Goal: Task Accomplishment & Management: Manage account settings

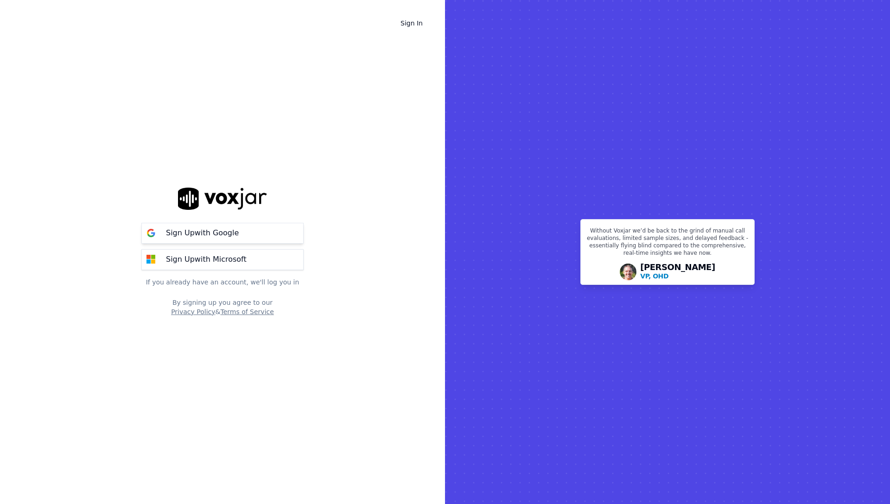
click at [262, 236] on button "Sign Up with Google" at bounding box center [222, 233] width 162 height 21
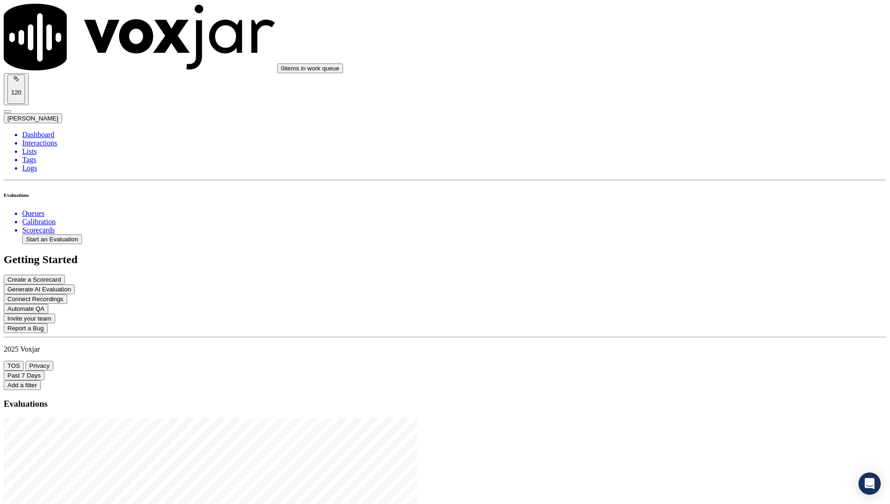
click at [302, 371] on div "Past 7 Days Add a filter" at bounding box center [445, 380] width 882 height 19
click at [41, 226] on li "Scorecards" at bounding box center [454, 230] width 864 height 8
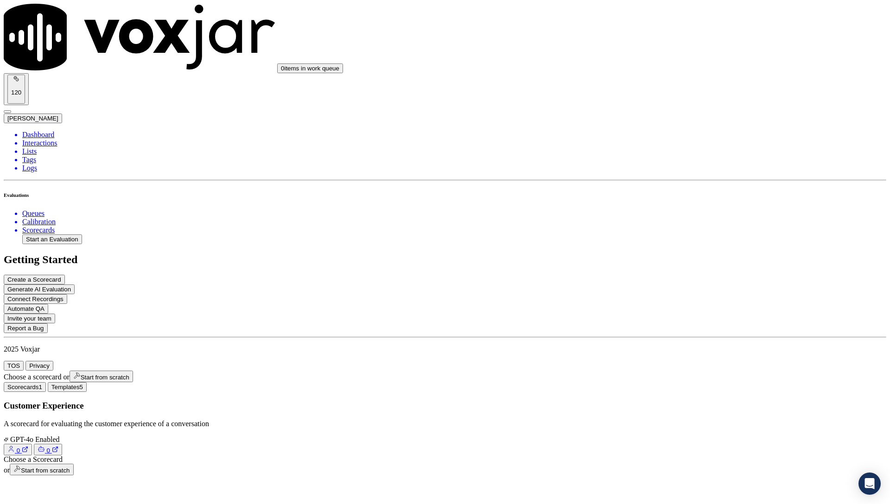
click at [192, 401] on h3 "Customer Experience" at bounding box center [445, 406] width 882 height 10
click at [63, 244] on div "Dashboard Interactions Lists Tags Logs Evaluations Queues Calibration Scorecard…" at bounding box center [445, 188] width 882 height 114
click at [58, 244] on div "Dashboard Interactions Lists Tags Logs Evaluations Queues Calibration Scorecard…" at bounding box center [445, 188] width 882 height 114
click at [44, 234] on button "Start an Evaluation" at bounding box center [52, 239] width 60 height 10
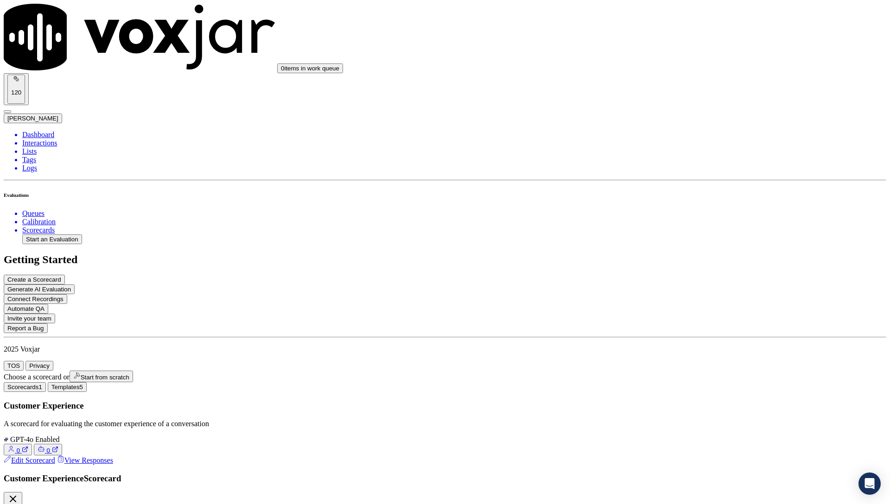
click at [44, 234] on button "Start an Evaluation" at bounding box center [52, 239] width 60 height 10
type input "hh_recording1.mp3"
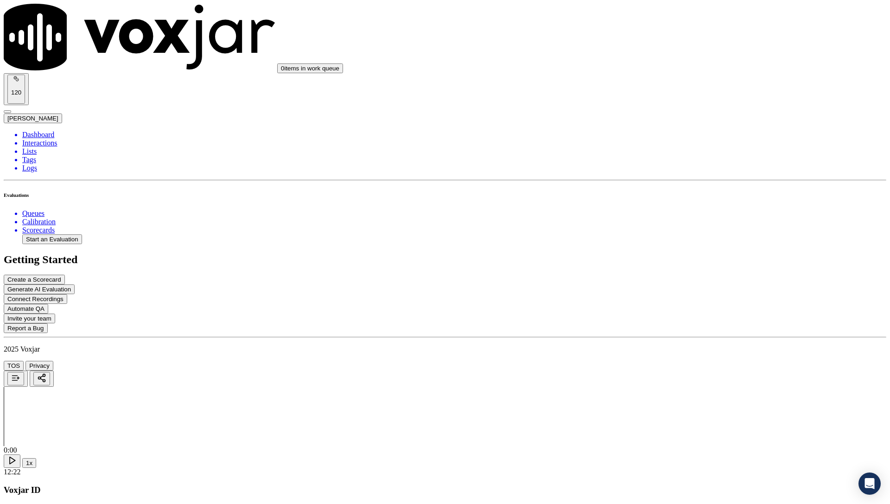
click at [82, 244] on div "Dashboard Interactions Lists Tags Logs Evaluations Queues Calibration Scorecard…" at bounding box center [445, 188] width 882 height 114
drag, startPoint x: 65, startPoint y: 261, endPoint x: 65, endPoint y: 243, distance: 18.5
click at [65, 244] on div "Dashboard Interactions Lists Tags Logs Evaluations Queues Calibration Scorecard…" at bounding box center [445, 188] width 882 height 114
click at [82, 501] on button "Queue an AI Evaluation" at bounding box center [43, 506] width 79 height 11
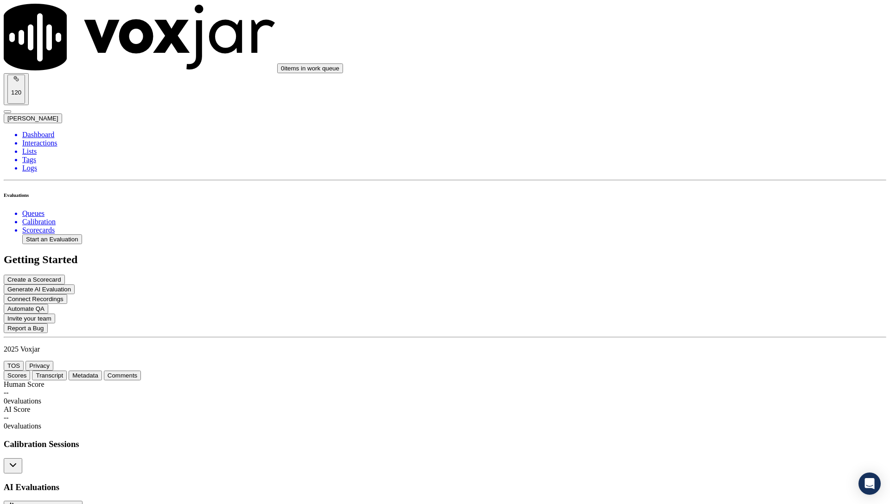
click at [76, 234] on button "Start an Evaluation" at bounding box center [52, 239] width 60 height 10
type input "hh_recording2.mp3"
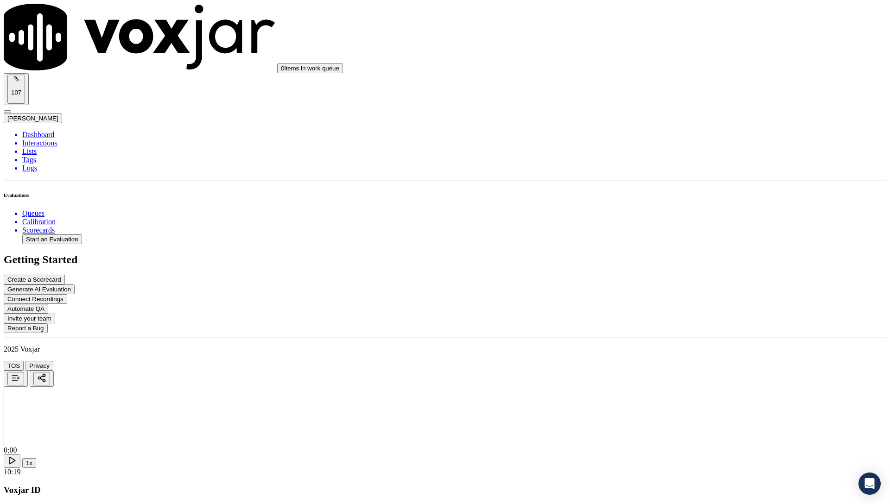
click at [54, 139] on li "Interactions" at bounding box center [454, 143] width 864 height 8
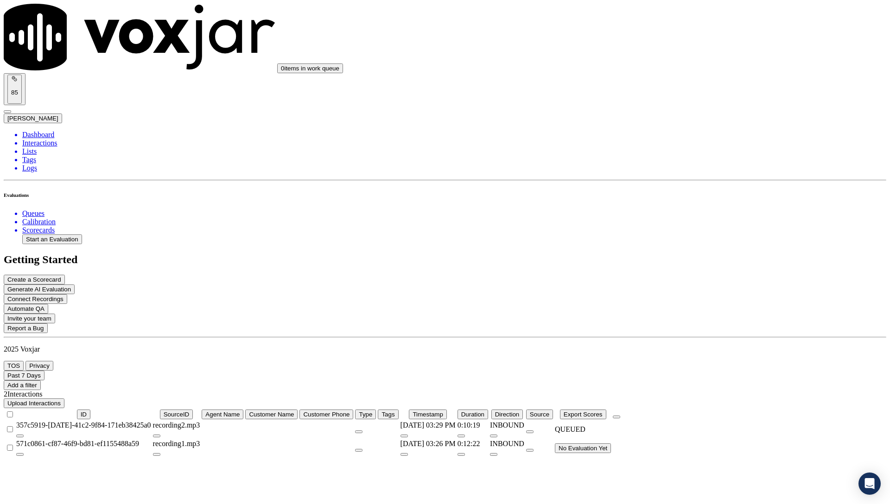
click at [151, 440] on div "571c0861-cf87-46f9-bd81-ef1155488a59" at bounding box center [83, 444] width 135 height 8
click at [298, 421] on td at bounding box center [271, 430] width 53 height 18
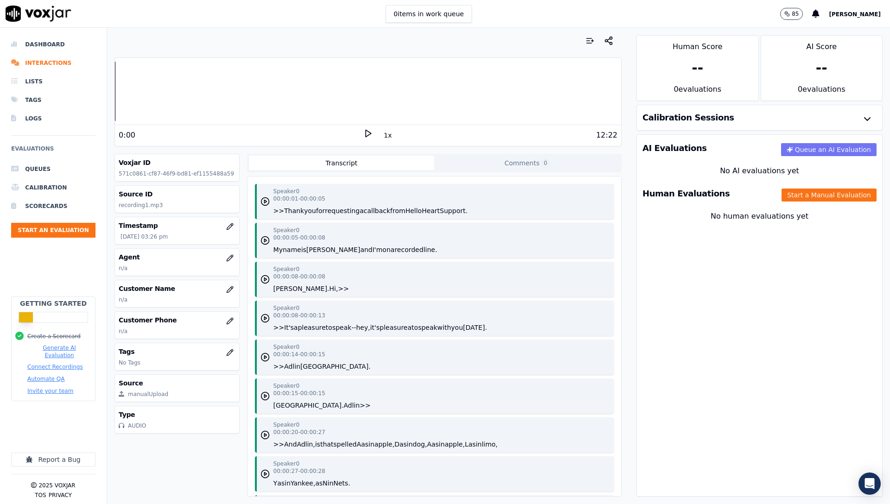
click at [819, 155] on button "Queue an AI Evaluation" at bounding box center [828, 149] width 95 height 13
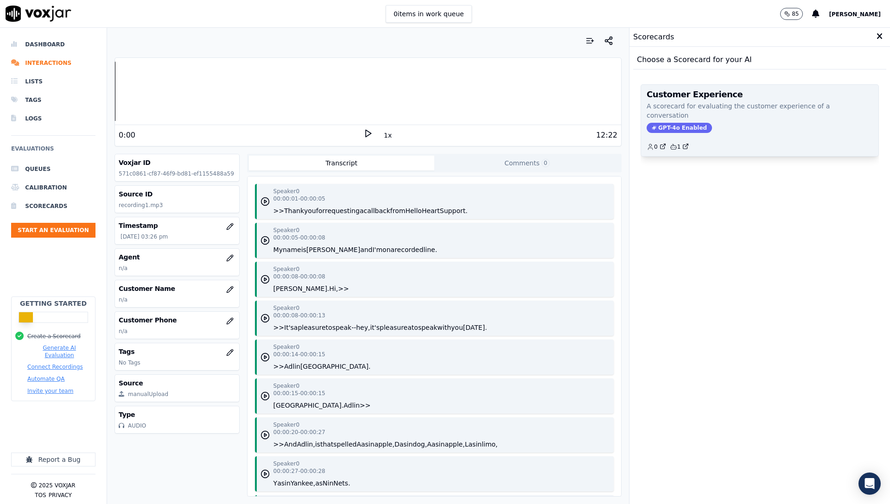
click at [665, 99] on h3 "Customer Experience" at bounding box center [759, 94] width 226 height 8
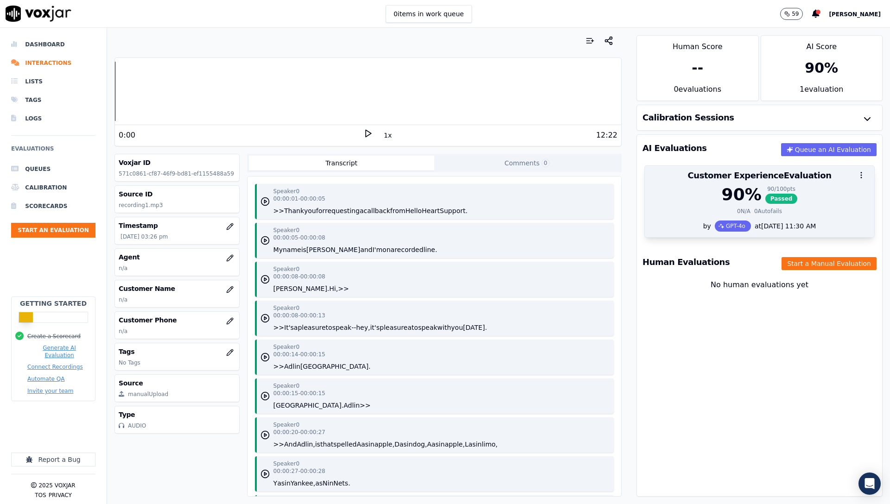
click at [803, 197] on div "90 % 90 / 100 pts Passed" at bounding box center [759, 194] width 218 height 19
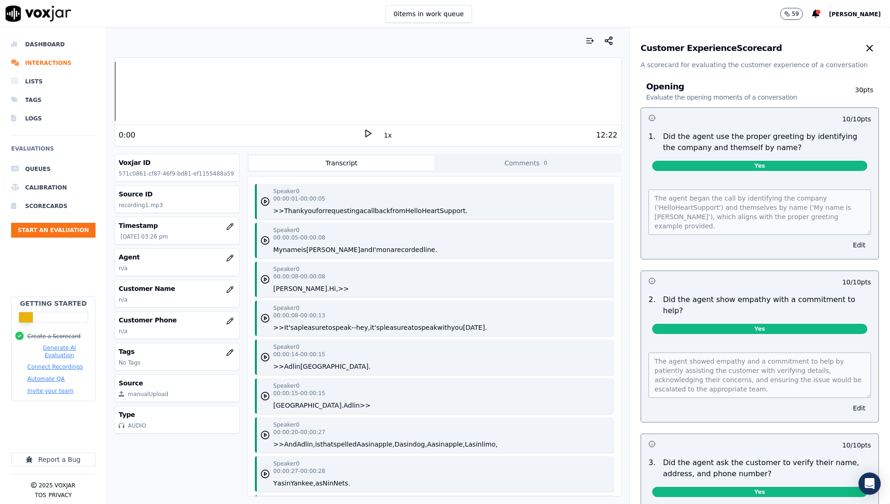
click at [551, 160] on button "Comments 0" at bounding box center [526, 163] width 185 height 15
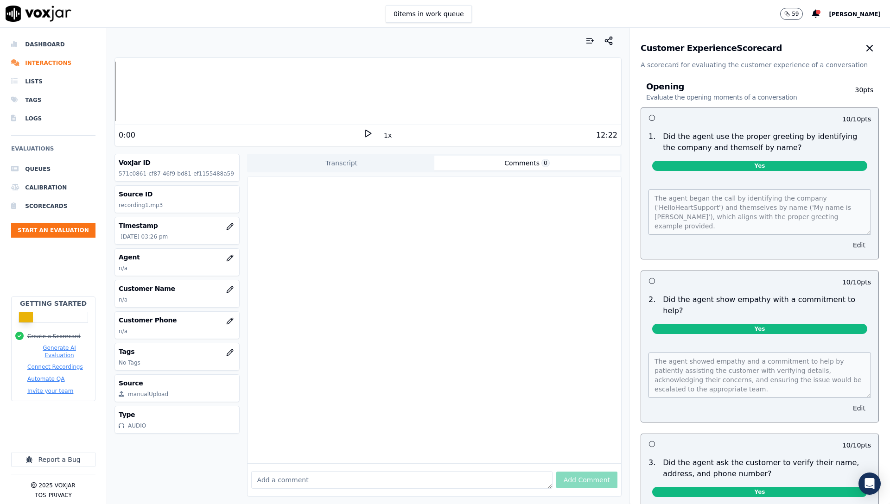
click at [370, 249] on div at bounding box center [434, 320] width 374 height 287
click at [349, 463] on div "Add Comment" at bounding box center [434, 479] width 374 height 33
click at [350, 471] on textarea at bounding box center [401, 480] width 301 height 18
paste textarea "zendesk"
click at [327, 471] on textarea "zendesk" at bounding box center [401, 480] width 301 height 18
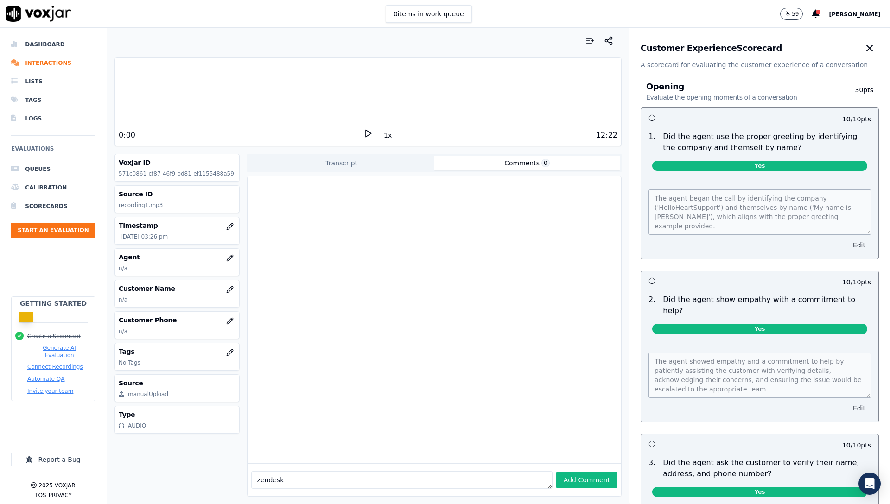
paste textarea "https://shyftoffhelp.zendesk.com/agent/tickets/103580"
type textarea "https://shyftoffhelp.zendesk.com/agent/tickets/103580"
click at [561, 472] on button "Add Comment" at bounding box center [586, 480] width 61 height 17
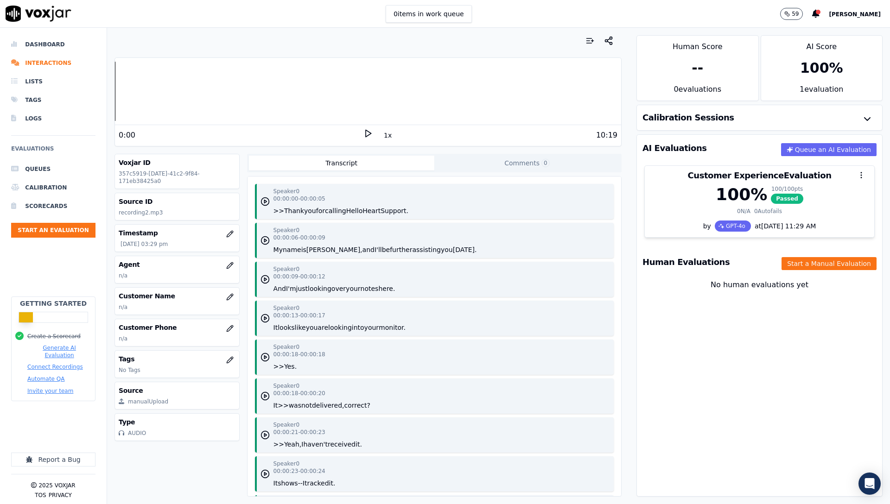
click at [800, 69] on div "100 %" at bounding box center [821, 68] width 43 height 17
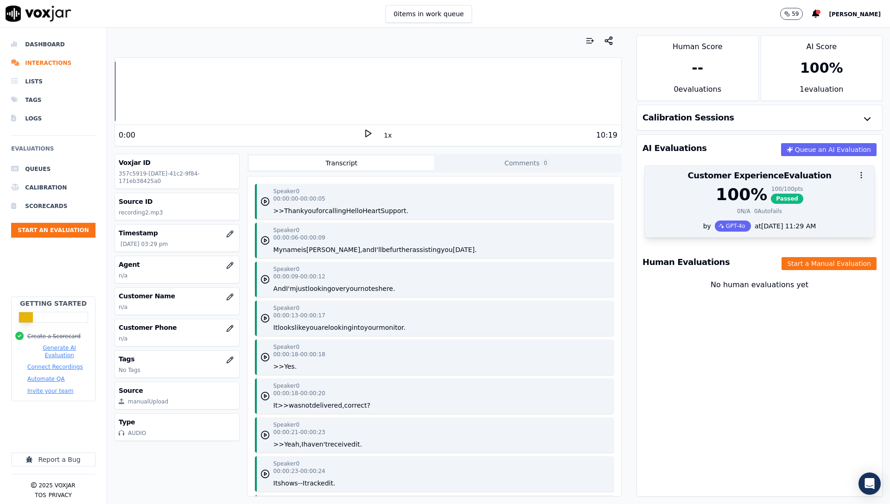
click at [809, 203] on div "100 % 100 / 100 pts Passed" at bounding box center [759, 194] width 218 height 19
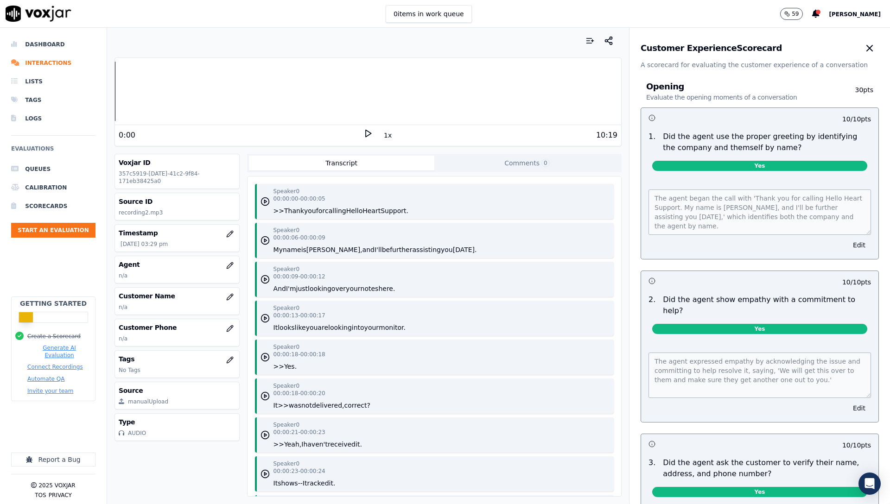
click at [798, 14] on p "59" at bounding box center [795, 13] width 7 height 7
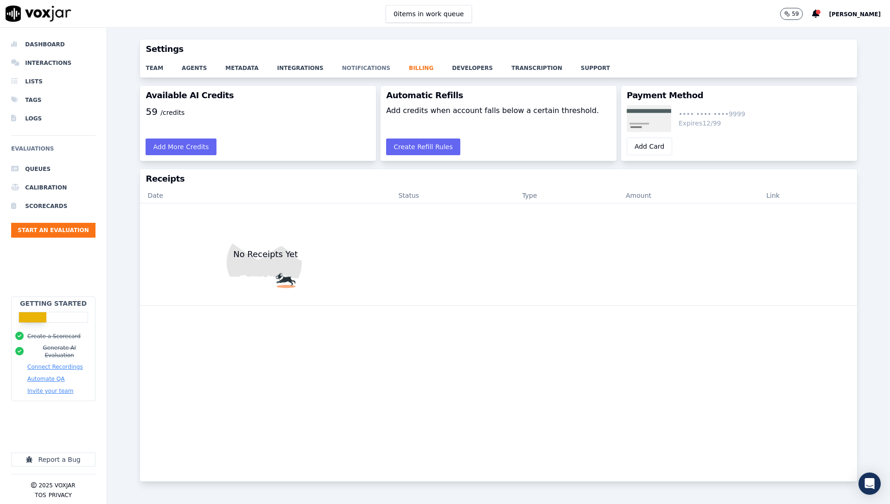
click at [365, 68] on link "notifications" at bounding box center [375, 65] width 67 height 13
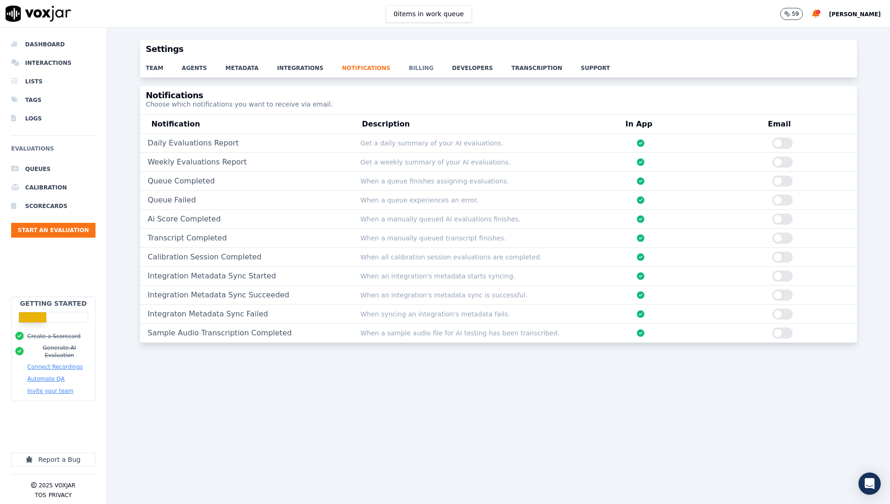
click at [417, 64] on link "billing" at bounding box center [430, 65] width 43 height 13
drag, startPoint x: 105, startPoint y: 84, endPoint x: 133, endPoint y: 89, distance: 29.2
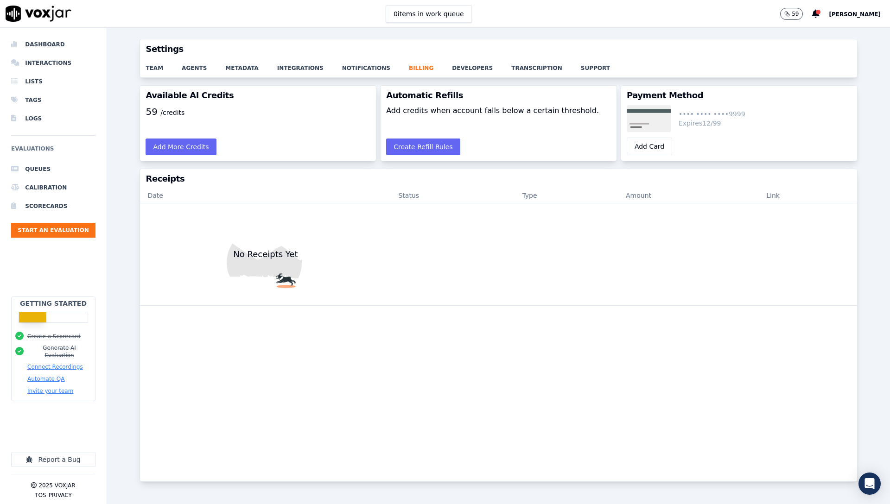
drag, startPoint x: 140, startPoint y: 93, endPoint x: 133, endPoint y: 93, distance: 6.5
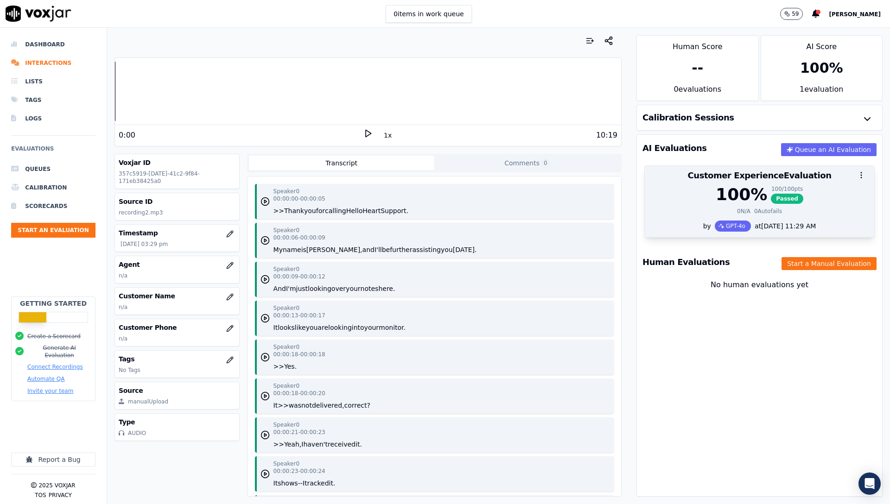
click at [681, 181] on div at bounding box center [759, 175] width 229 height 19
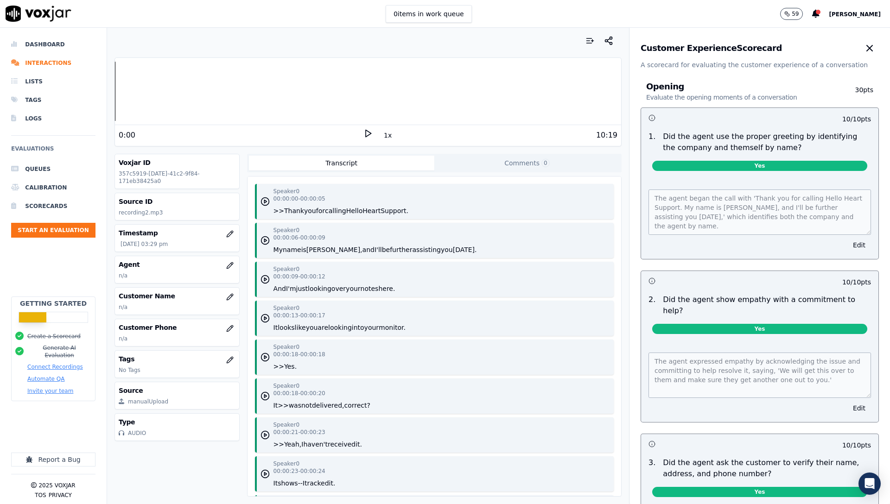
click at [860, 55] on button "button" at bounding box center [869, 48] width 19 height 19
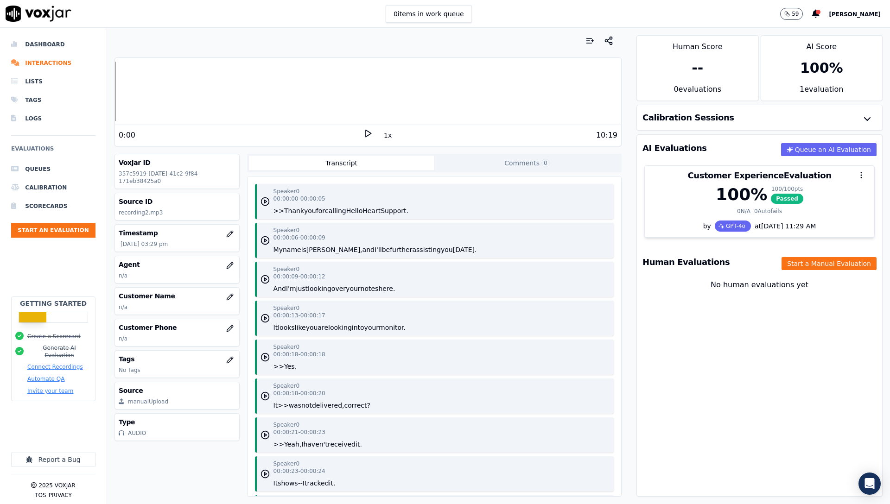
click at [806, 329] on div "AI Evaluations Queue an AI Evaluation Customer Experience Evaluation 100 % 100 …" at bounding box center [759, 315] width 246 height 362
click at [819, 10] on icon at bounding box center [815, 14] width 7 height 8
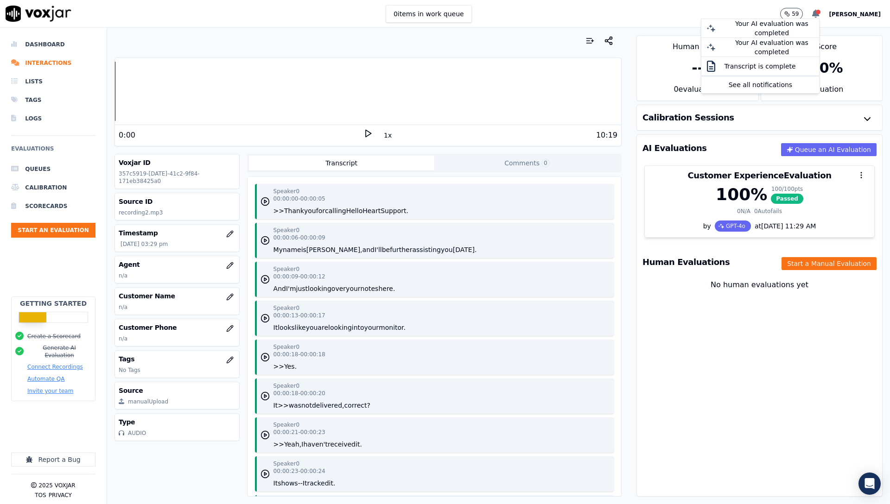
click at [820, 13] on div at bounding box center [818, 12] width 5 height 5
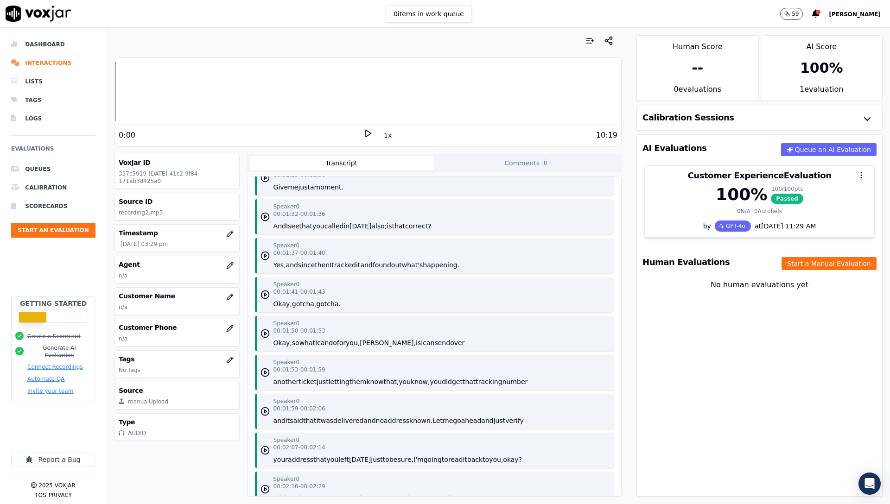
scroll to position [1333, 0]
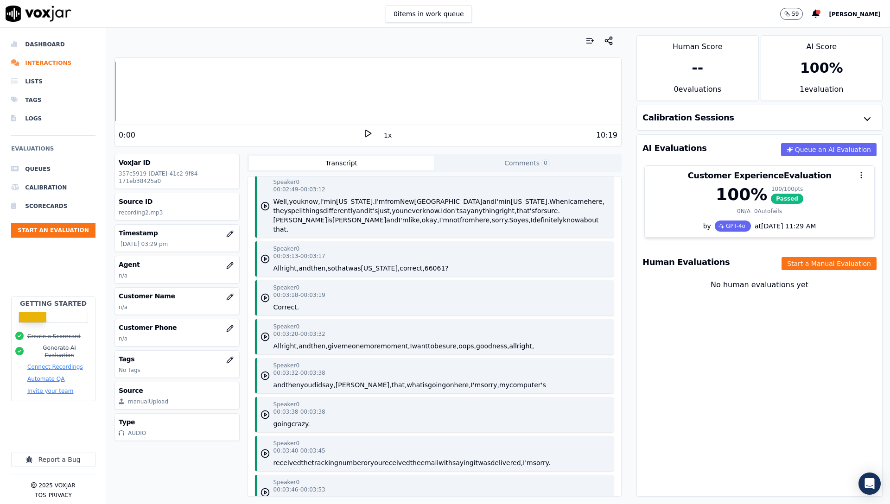
drag, startPoint x: 138, startPoint y: 364, endPoint x: 108, endPoint y: 354, distance: 30.9
click at [137, 364] on div "Tags No Tags" at bounding box center [177, 364] width 124 height 27
click at [226, 361] on icon "button" at bounding box center [229, 359] width 7 height 7
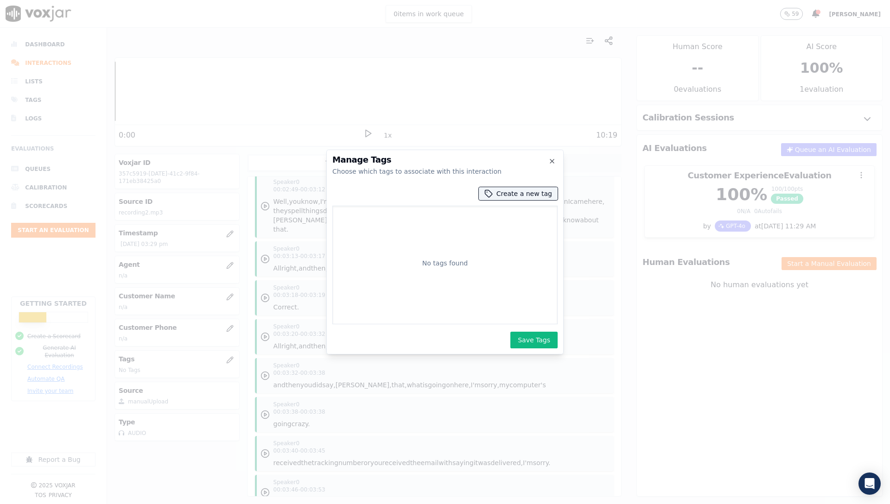
click at [460, 232] on div "No tags found" at bounding box center [444, 265] width 217 height 110
click at [556, 158] on h2 "Manage Tags" at bounding box center [444, 160] width 225 height 8
click at [551, 160] on icon "button" at bounding box center [551, 161] width 7 height 7
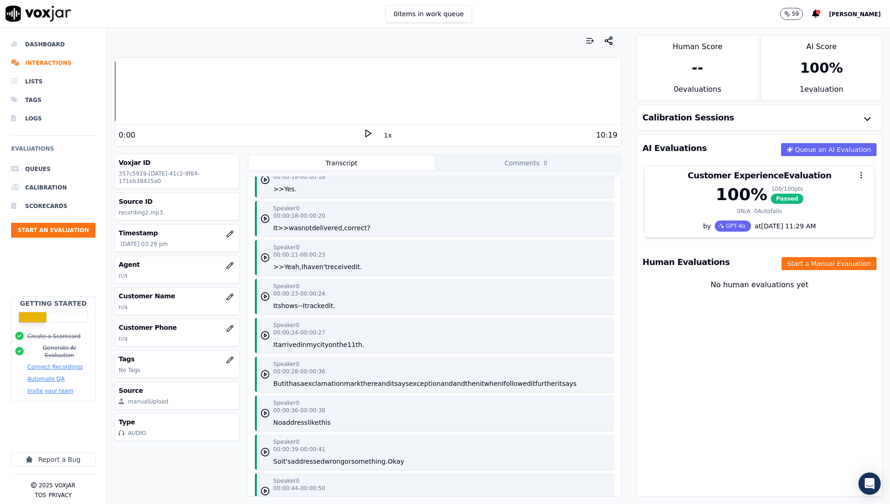
scroll to position [0, 0]
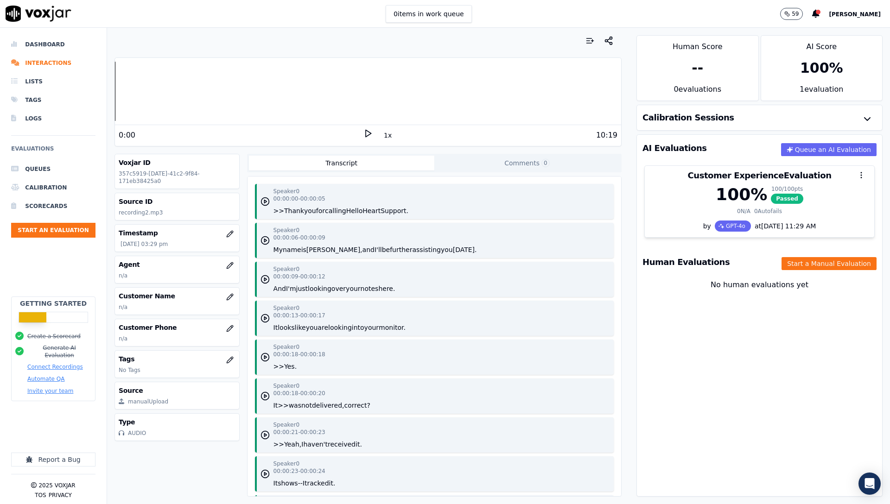
click at [501, 163] on button "Comments 0" at bounding box center [526, 163] width 185 height 15
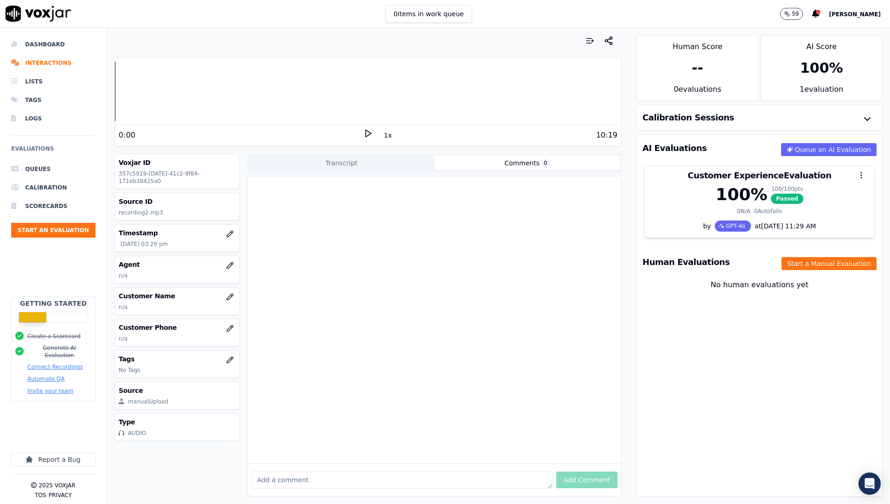
click at [343, 269] on div at bounding box center [434, 320] width 374 height 287
click at [339, 471] on textarea at bounding box center [401, 480] width 301 height 18
paste textarea "https://shyftoffhelp.zendesk.com/agent/tickets/103560"
type textarea "https://shyftoffhelp.zendesk.com/agent/tickets/103560"
click at [570, 472] on button "Add Comment" at bounding box center [586, 480] width 61 height 17
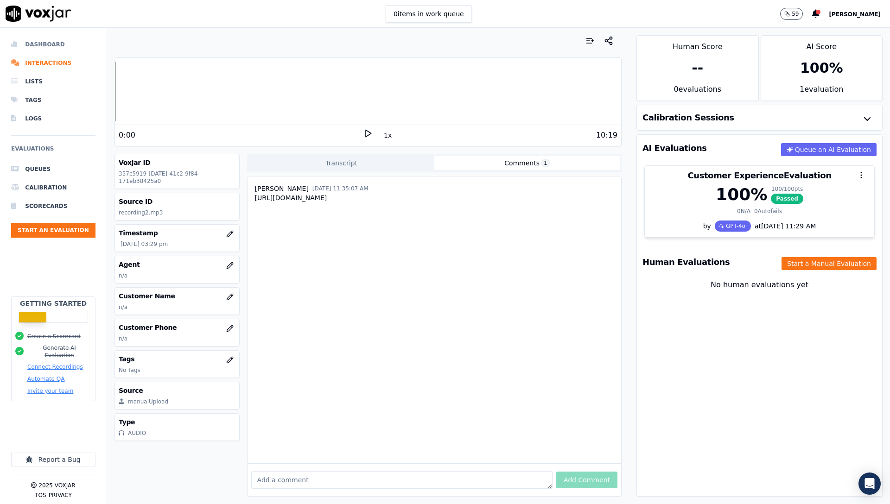
click at [36, 44] on li "Dashboard" at bounding box center [53, 44] width 84 height 19
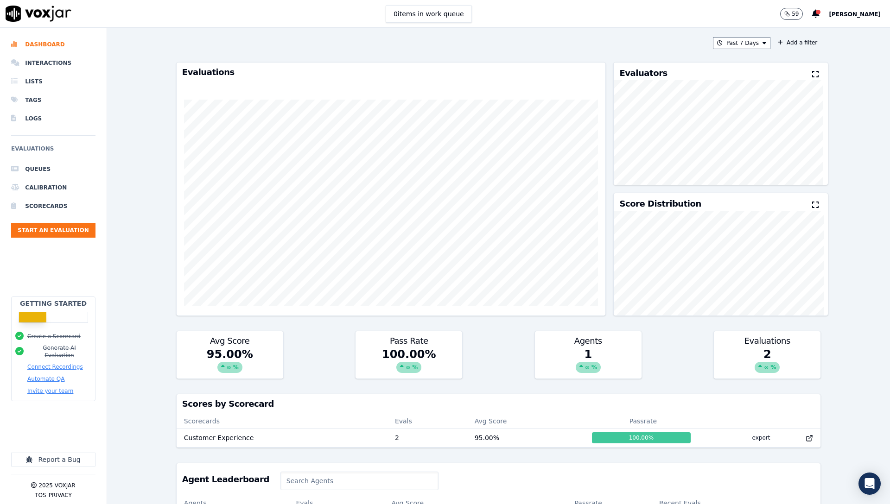
click at [862, 61] on div "Past 7 Days Add a filter Evaluations Evaluators Score Distribution Avg Score 95…" at bounding box center [498, 266] width 783 height 476
click at [862, 17] on span "[PERSON_NAME]" at bounding box center [855, 14] width 52 height 6
click at [849, 28] on div "Settings" at bounding box center [834, 31] width 99 height 15
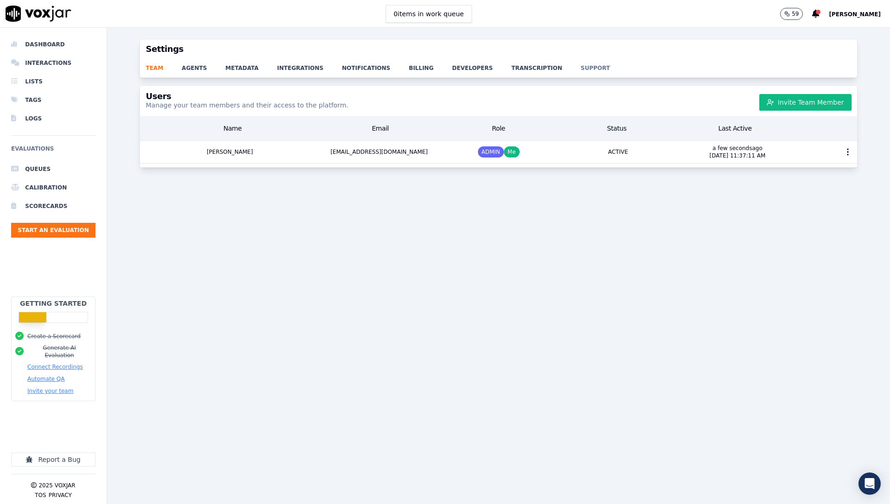
click at [581, 69] on link "support" at bounding box center [605, 65] width 48 height 13
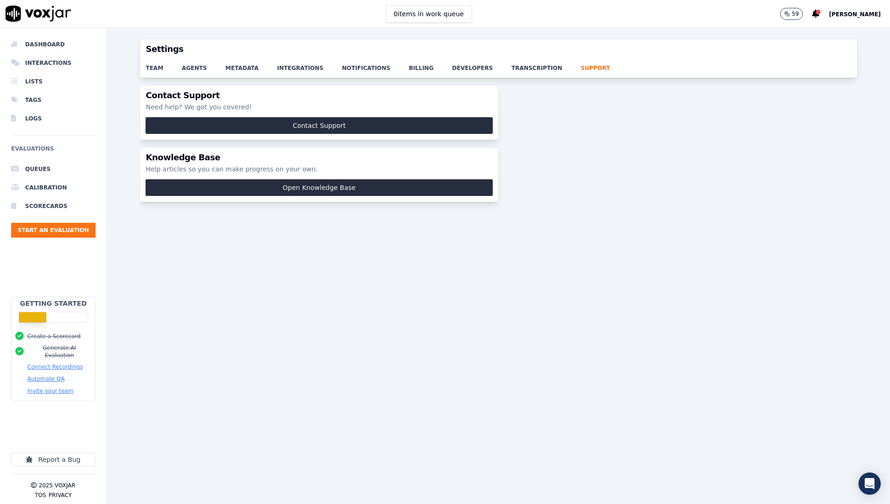
click at [540, 72] on div "team agents metadata integrations notifications billing developers transcriptio…" at bounding box center [498, 68] width 716 height 19
click at [518, 70] on link "transcription" at bounding box center [546, 65] width 70 height 13
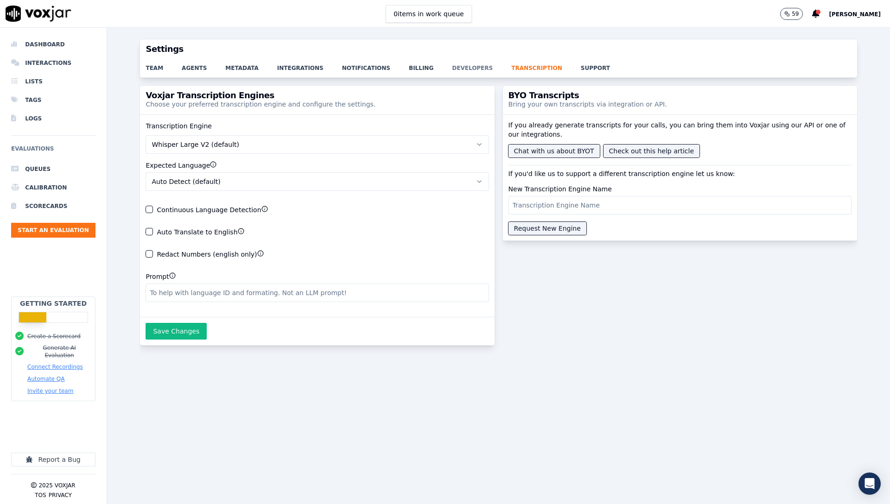
click at [453, 70] on link "developers" at bounding box center [481, 65] width 59 height 13
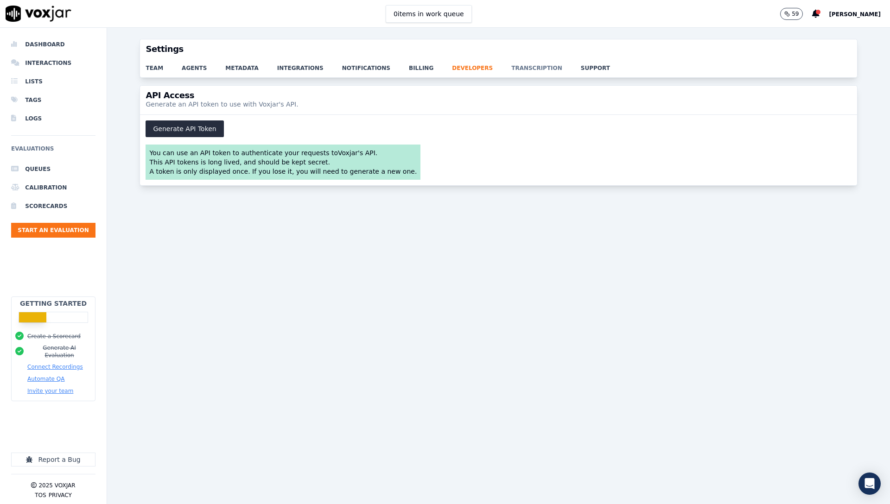
click at [526, 70] on link "transcription" at bounding box center [546, 65] width 70 height 13
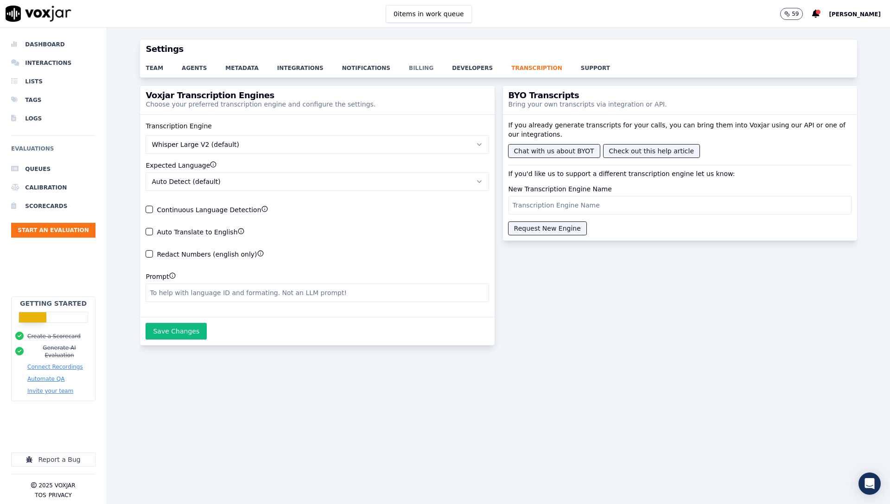
click at [409, 67] on link "billing" at bounding box center [430, 65] width 43 height 13
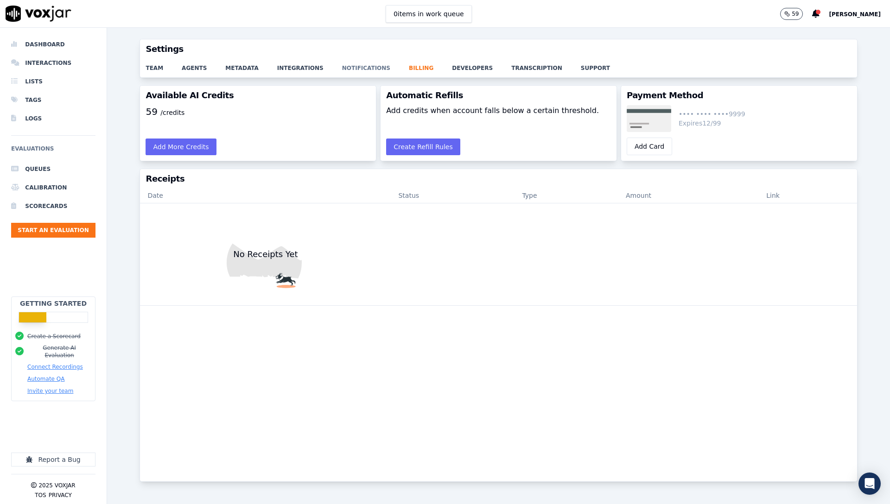
click at [357, 68] on link "notifications" at bounding box center [375, 65] width 67 height 13
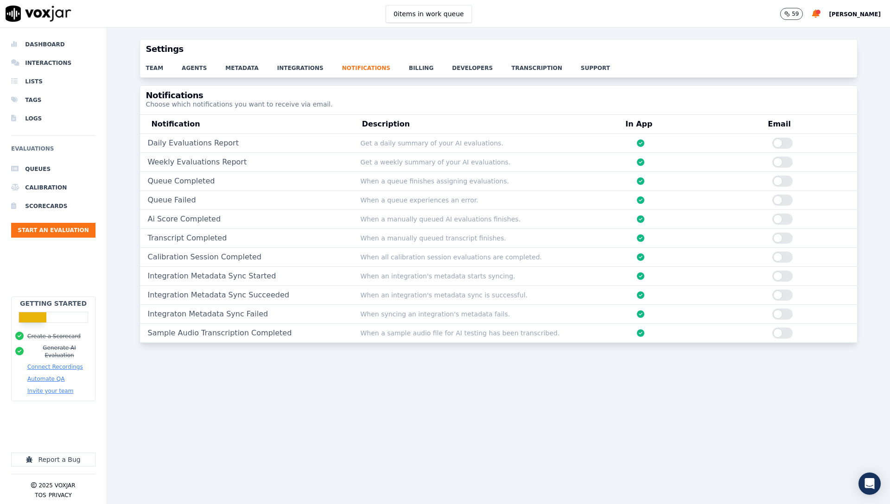
click at [277, 73] on div "team agents metadata integrations notifications billing developers transcriptio…" at bounding box center [498, 68] width 716 height 19
click at [216, 63] on link "agents" at bounding box center [204, 65] width 44 height 13
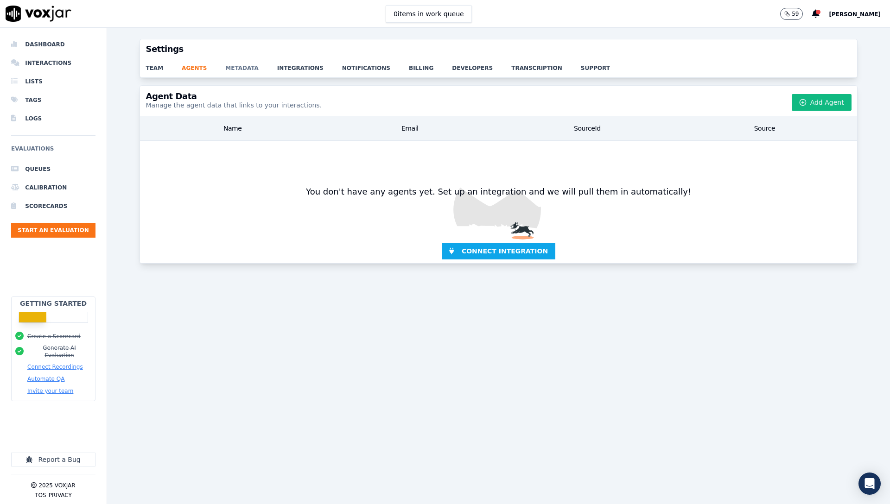
click at [241, 71] on link "metadata" at bounding box center [251, 65] width 52 height 13
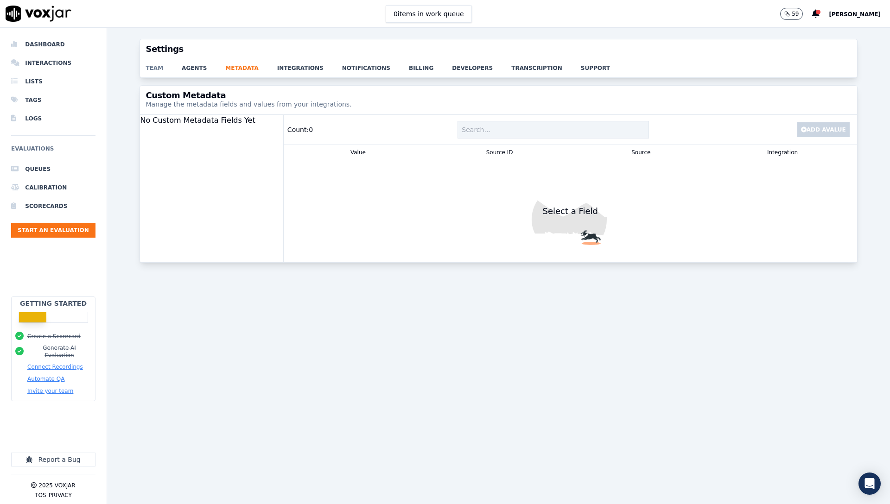
click at [149, 69] on link "team" at bounding box center [164, 65] width 36 height 13
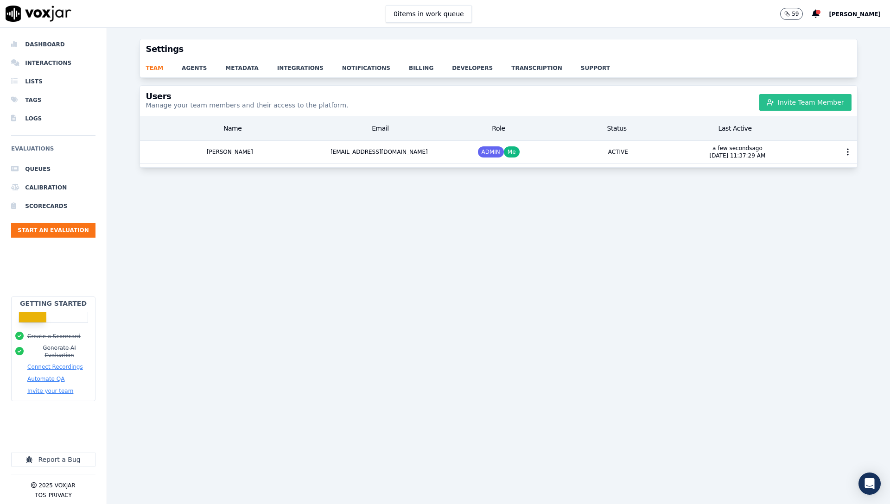
click at [807, 100] on button "Invite Team Member" at bounding box center [805, 102] width 92 height 17
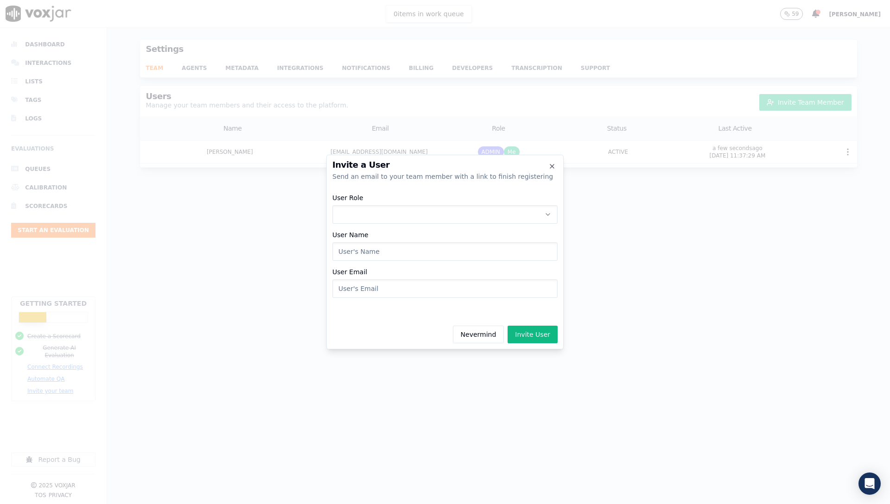
click at [456, 208] on button "User Role" at bounding box center [444, 214] width 225 height 19
click at [442, 242] on div "ADMIN" at bounding box center [444, 239] width 213 height 15
click at [424, 255] on input "User Name" at bounding box center [444, 251] width 225 height 19
type input "Tyler"
type input "tyler@shyftoff.com"
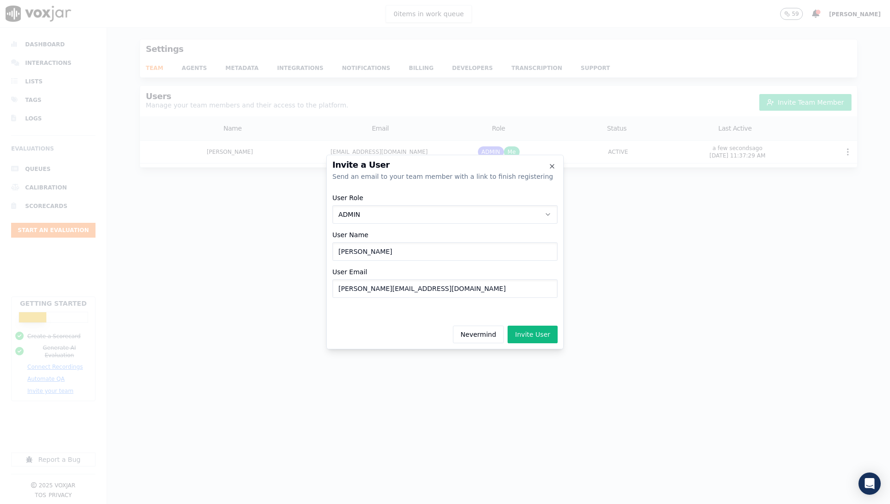
click at [543, 342] on button "Invite User" at bounding box center [532, 335] width 50 height 18
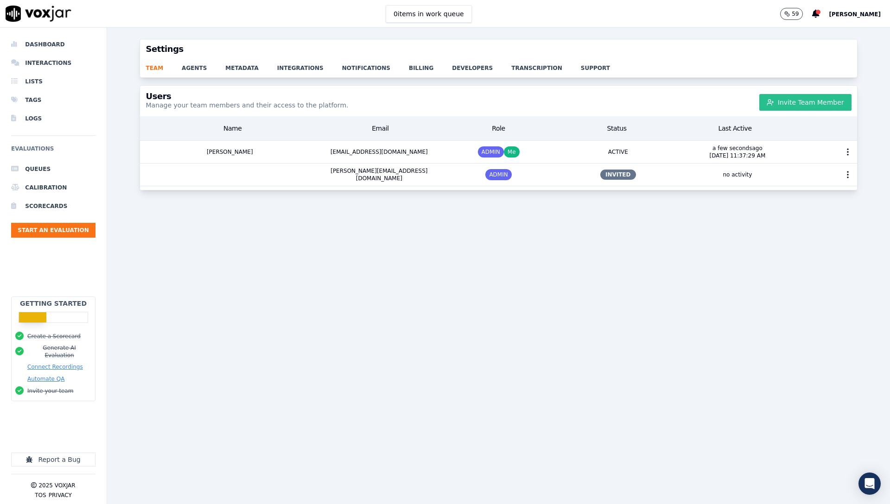
click at [809, 101] on button "Invite Team Member" at bounding box center [805, 102] width 92 height 17
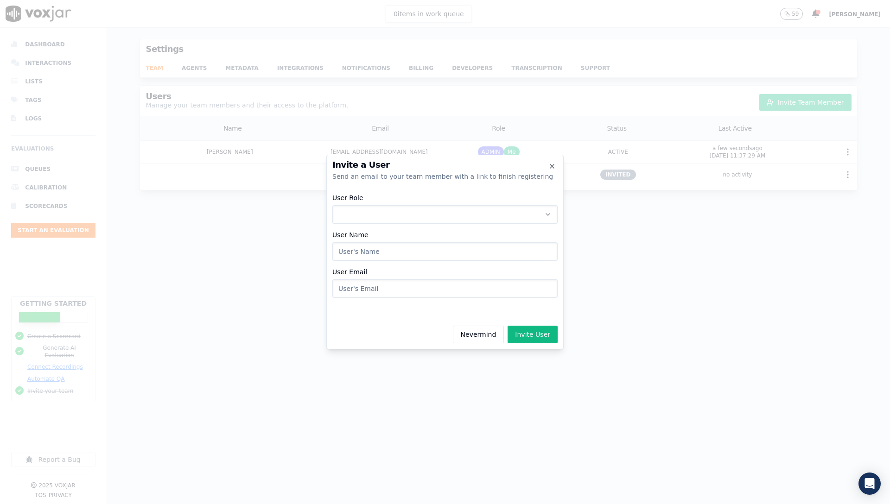
click at [433, 210] on button "User Role" at bounding box center [444, 214] width 225 height 19
click at [410, 239] on div "ADMIN" at bounding box center [444, 239] width 213 height 15
click at [364, 249] on input "User Name" at bounding box center [444, 251] width 225 height 19
type input "Austin"
type input "A"
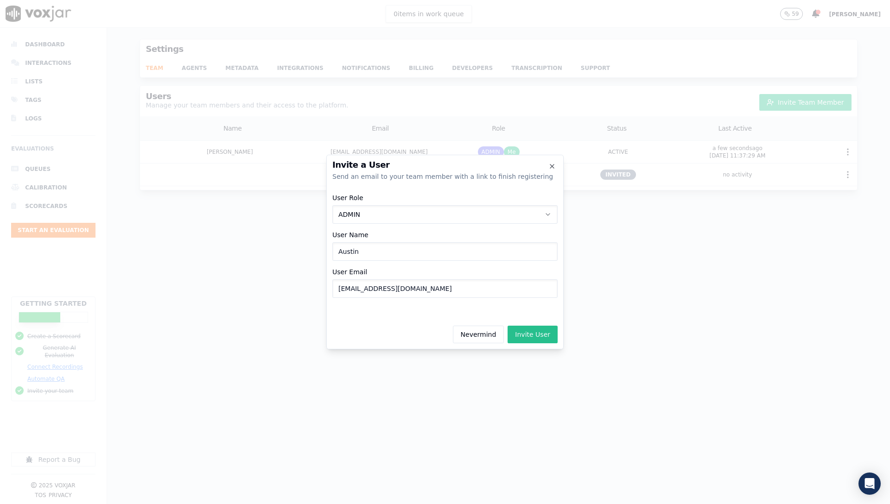
type input "austinkoring@shyftoff.com"
click at [531, 329] on button "Invite User" at bounding box center [532, 335] width 50 height 18
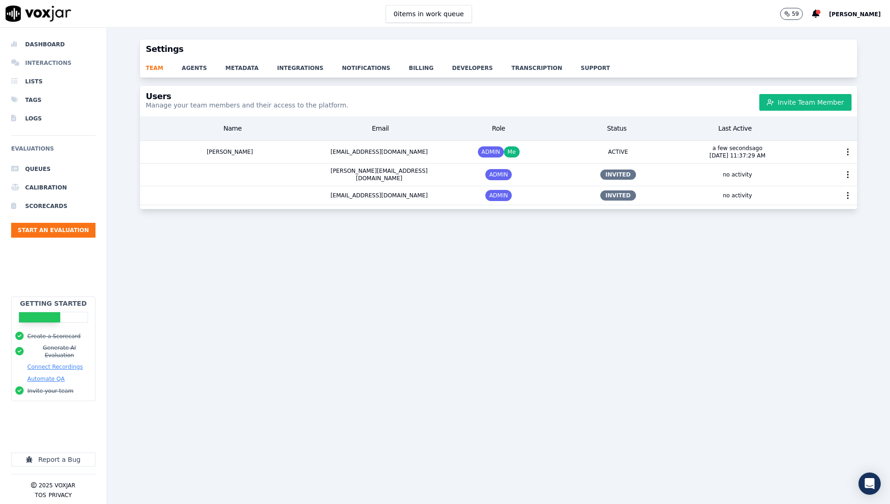
click at [57, 66] on li "Interactions" at bounding box center [53, 63] width 84 height 19
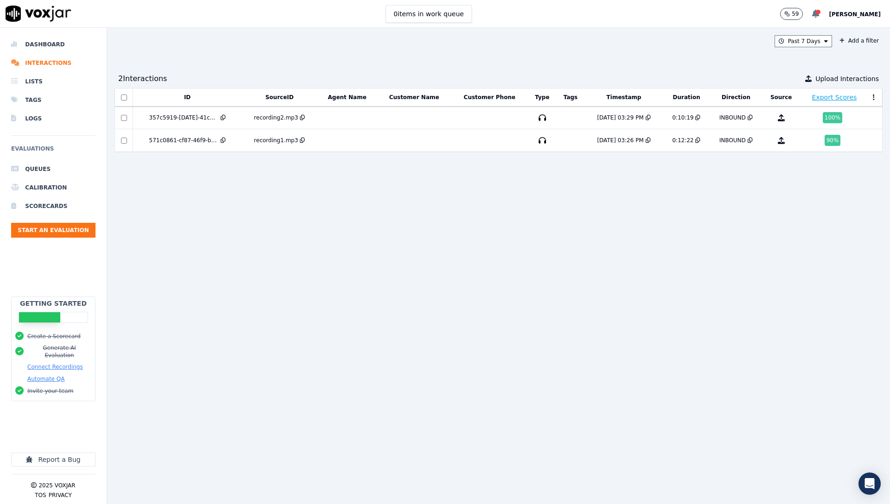
click at [820, 12] on div at bounding box center [818, 12] width 5 height 5
drag, startPoint x: 347, startPoint y: 67, endPoint x: 339, endPoint y: 62, distance: 9.1
click at [347, 66] on div "Past 7 Days Add a filter 2 Interaction s Upload Interactions ID SourceID Agent …" at bounding box center [498, 266] width 783 height 476
